Goal: Task Accomplishment & Management: Manage account settings

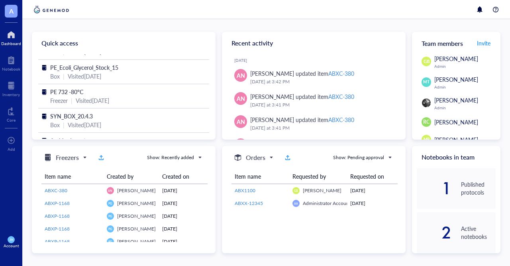
scroll to position [57, 0]
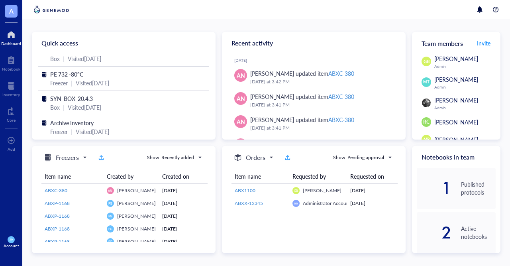
click at [6, 246] on div "Account" at bounding box center [12, 245] width 16 height 5
click at [44, 219] on link "Account settings" at bounding box center [53, 212] width 46 height 14
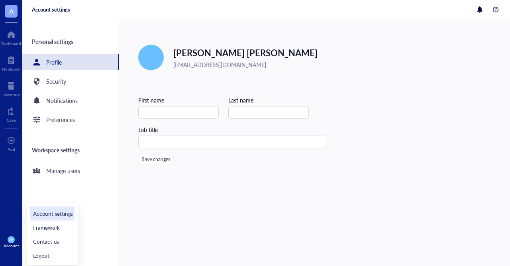
type input "[PERSON_NAME]"
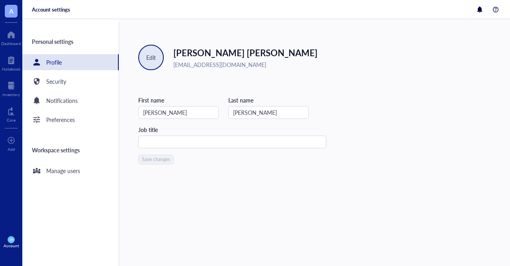
click at [156, 57] on div "Edit" at bounding box center [151, 58] width 26 height 26
click at [158, 79] on span "Edit picture" at bounding box center [166, 79] width 45 height 9
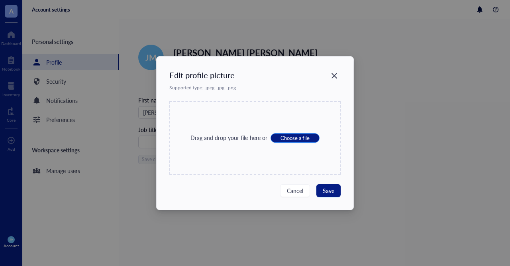
click at [284, 138] on span "Choose a file" at bounding box center [295, 137] width 29 height 7
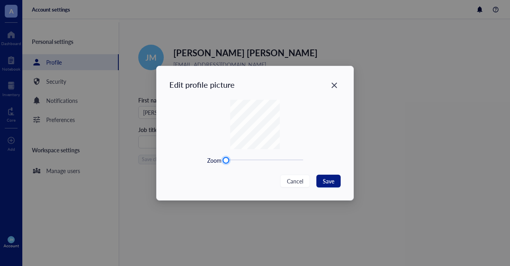
drag, startPoint x: 226, startPoint y: 159, endPoint x: 227, endPoint y: 163, distance: 4.5
click at [227, 163] on div at bounding box center [226, 160] width 5 height 5
click at [331, 178] on span "Save" at bounding box center [329, 181] width 12 height 9
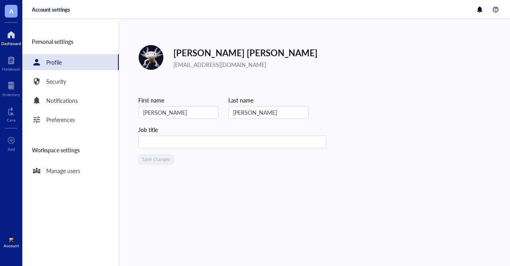
click at [10, 33] on div at bounding box center [11, 34] width 20 height 13
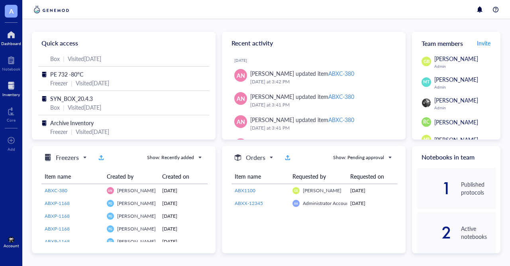
click at [14, 86] on div at bounding box center [11, 85] width 18 height 13
